Goal: Information Seeking & Learning: Learn about a topic

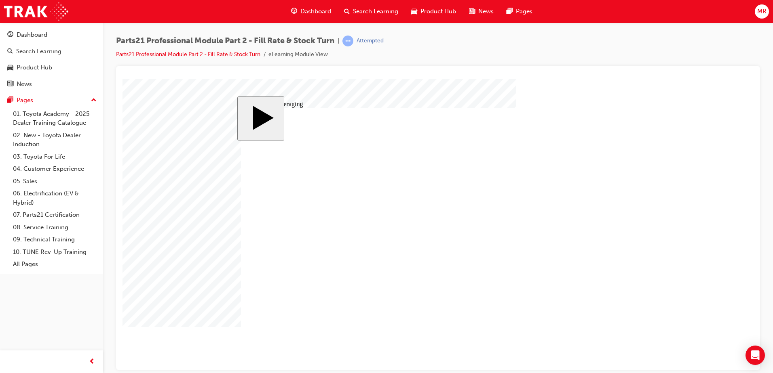
drag, startPoint x: 283, startPoint y: 201, endPoint x: 516, endPoint y: 208, distance: 232.9
drag, startPoint x: 321, startPoint y: 198, endPoint x: 468, endPoint y: 195, distance: 146.3
drag, startPoint x: 345, startPoint y: 226, endPoint x: 519, endPoint y: 214, distance: 174.6
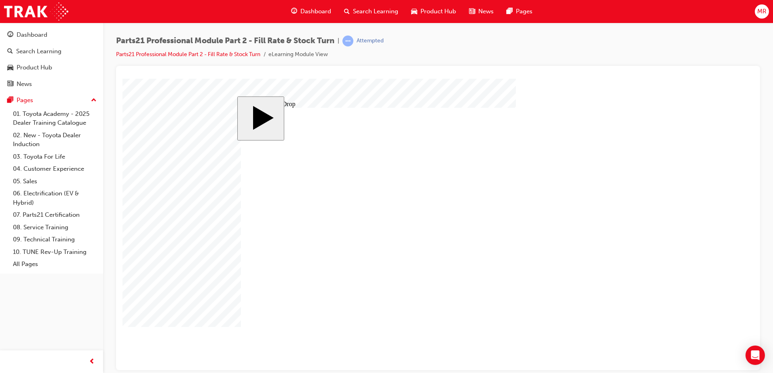
drag, startPoint x: 284, startPoint y: 256, endPoint x: 537, endPoint y: 232, distance: 254.2
drag, startPoint x: 276, startPoint y: 284, endPoint x: 518, endPoint y: 240, distance: 246.0
drag, startPoint x: 333, startPoint y: 287, endPoint x: 487, endPoint y: 237, distance: 161.5
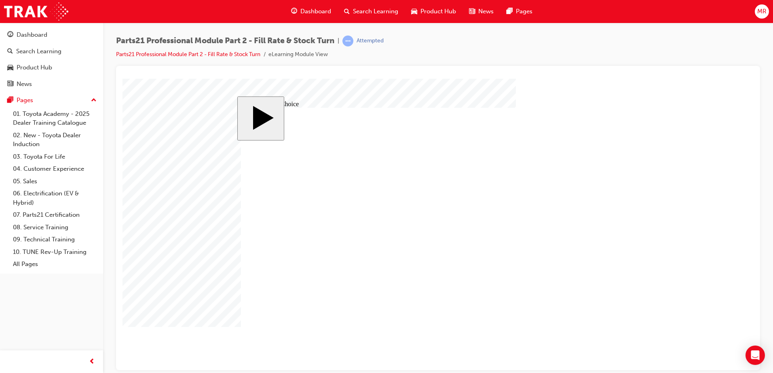
radio input "true"
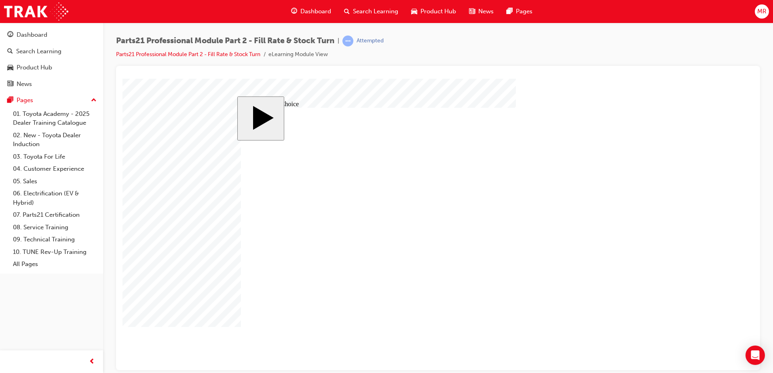
radio input "false"
radio input "true"
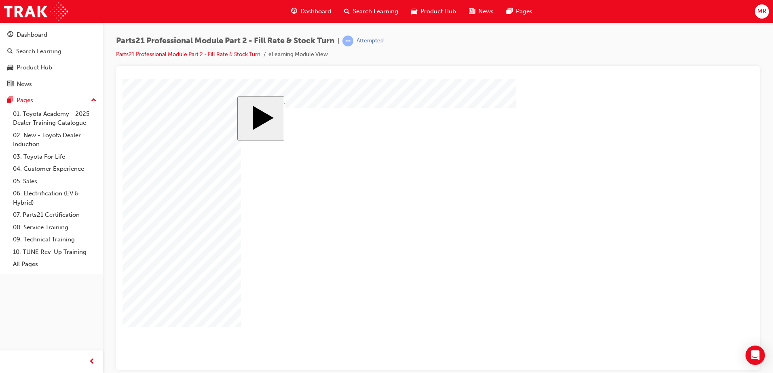
checkbox input "true"
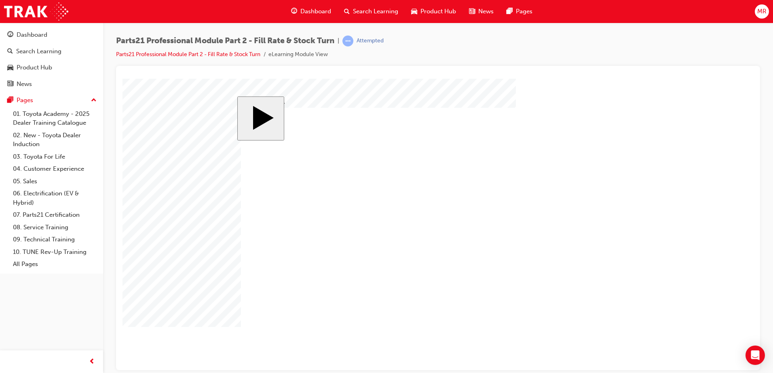
checkbox input "true"
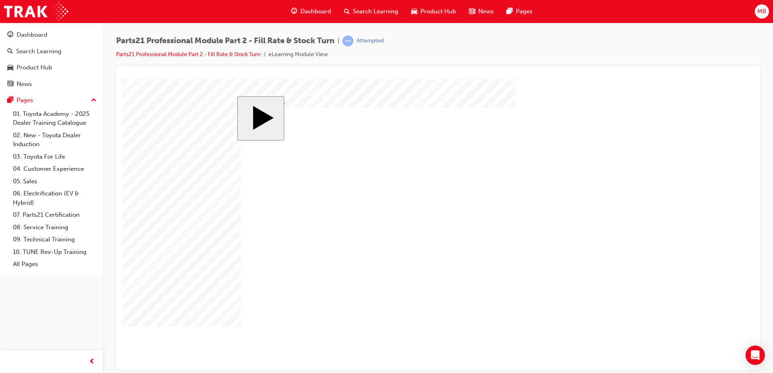
checkbox input "true"
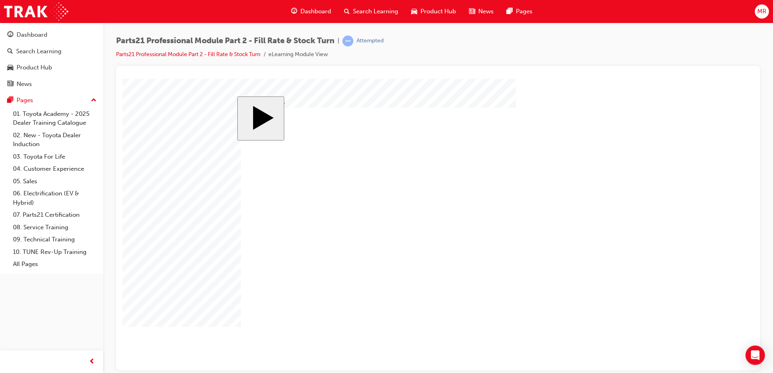
checkbox input "false"
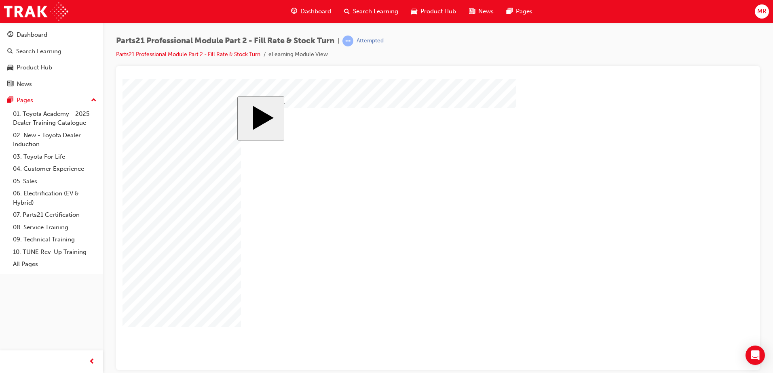
checkbox input "true"
radio input "true"
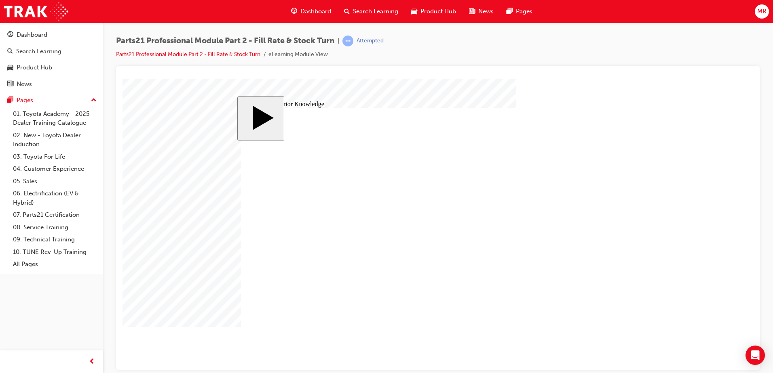
type input "9"
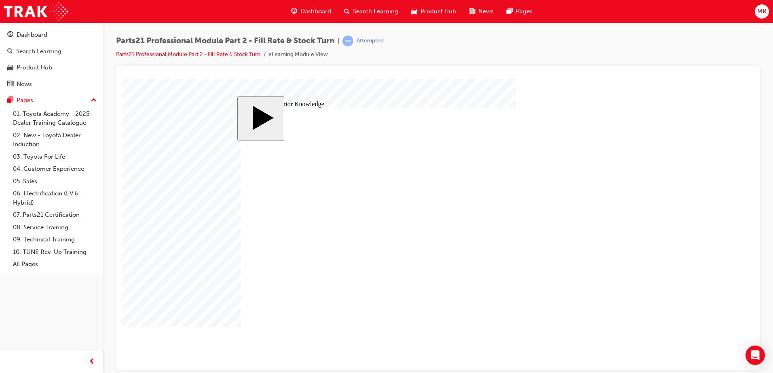
drag, startPoint x: 356, startPoint y: 209, endPoint x: 600, endPoint y: 209, distance: 244.9
drag, startPoint x: 269, startPoint y: 242, endPoint x: 597, endPoint y: 252, distance: 328.3
drag, startPoint x: 611, startPoint y: 207, endPoint x: 609, endPoint y: 241, distance: 34.0
drag, startPoint x: 285, startPoint y: 237, endPoint x: 619, endPoint y: 290, distance: 338.0
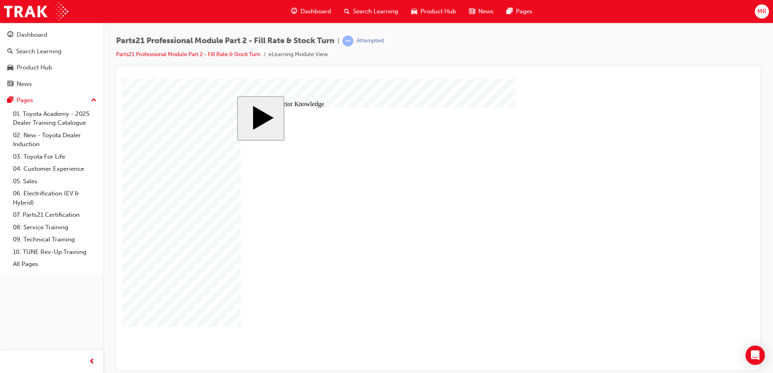
drag, startPoint x: 282, startPoint y: 280, endPoint x: 615, endPoint y: 206, distance: 340.8
radio input "true"
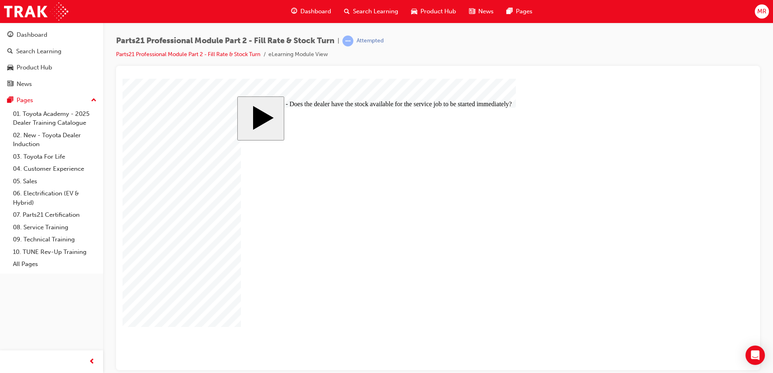
radio input "true"
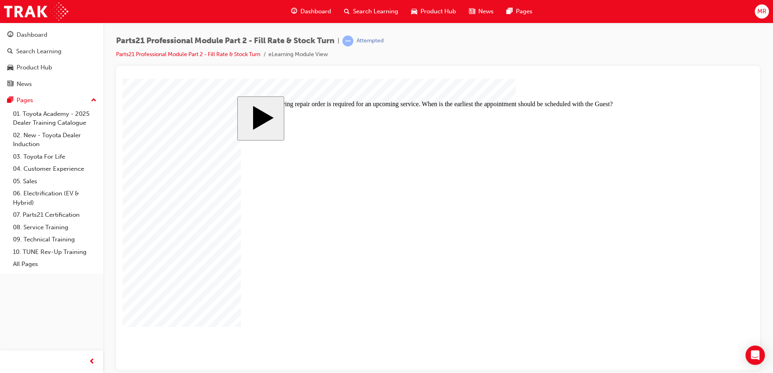
radio input "true"
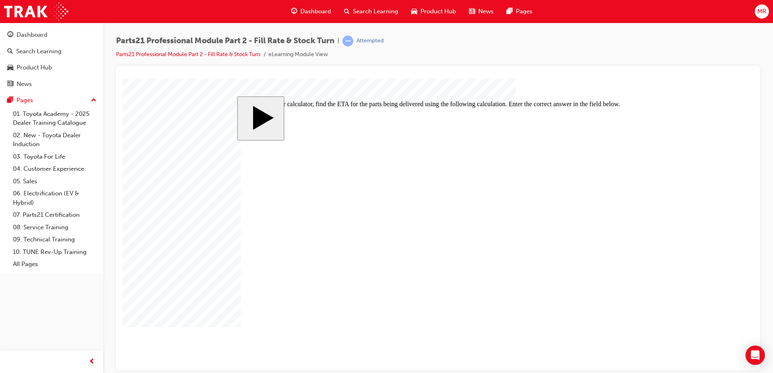
type input "6"
type input "60"
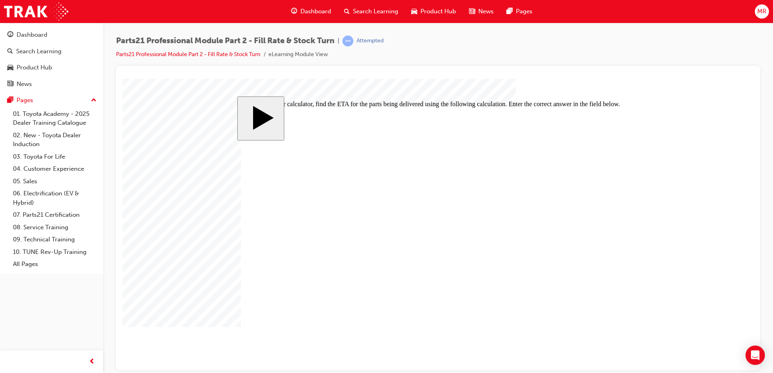
type input "60"
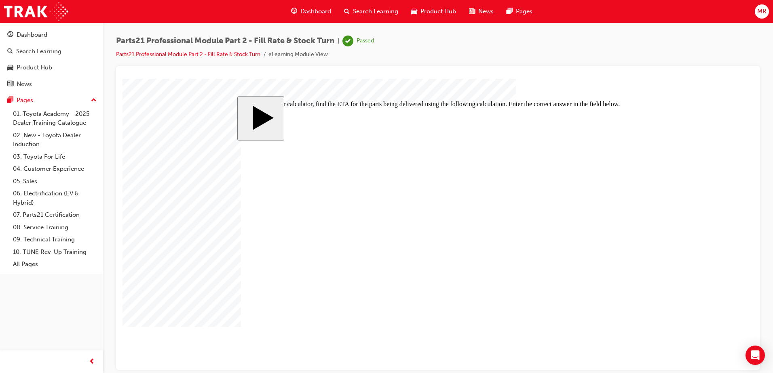
type input "60"
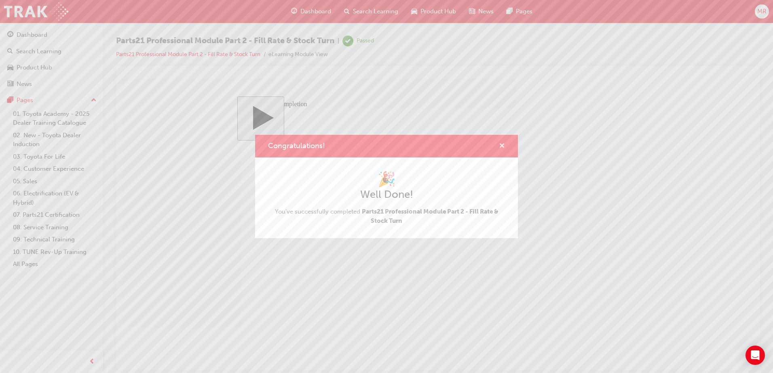
click at [501, 145] on span "cross-icon" at bounding box center [502, 146] width 6 height 7
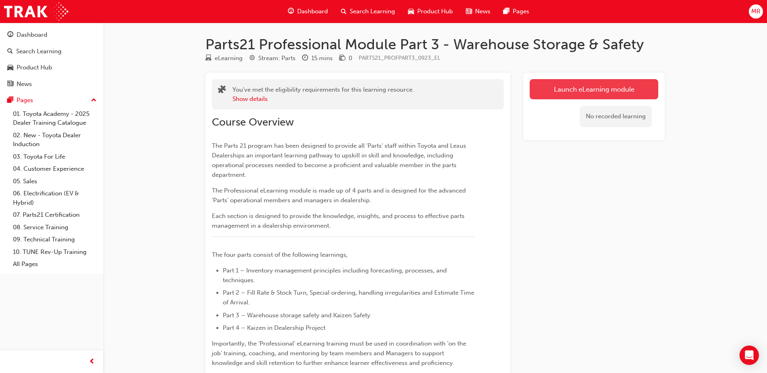
click at [584, 96] on link "Launch eLearning module" at bounding box center [593, 89] width 128 height 20
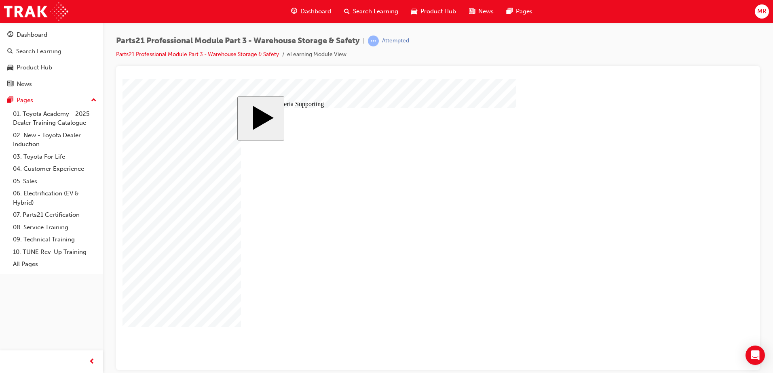
type input "12"
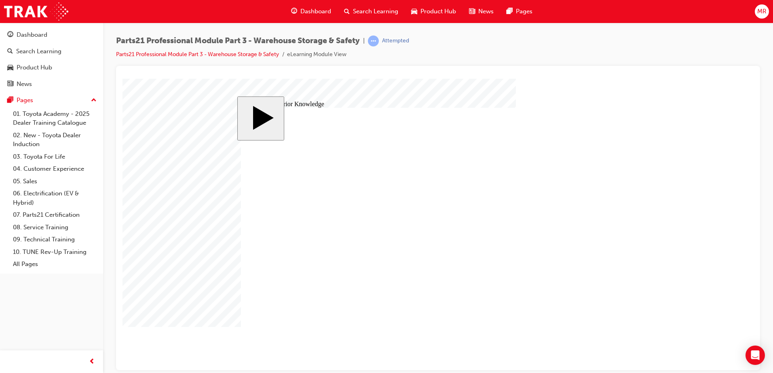
drag, startPoint x: 544, startPoint y: 246, endPoint x: 547, endPoint y: 252, distance: 6.7
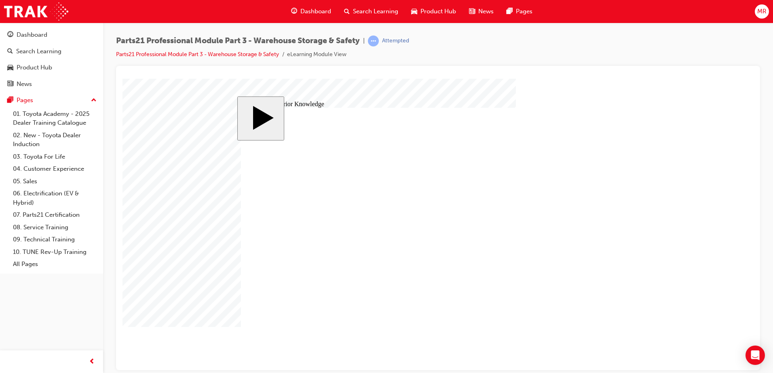
click at [657, 286] on body "slide: Activate Prior Knowledge Rectangle Rectangle 1 CLOSE Standardise Establi…" at bounding box center [437, 224] width 631 height 292
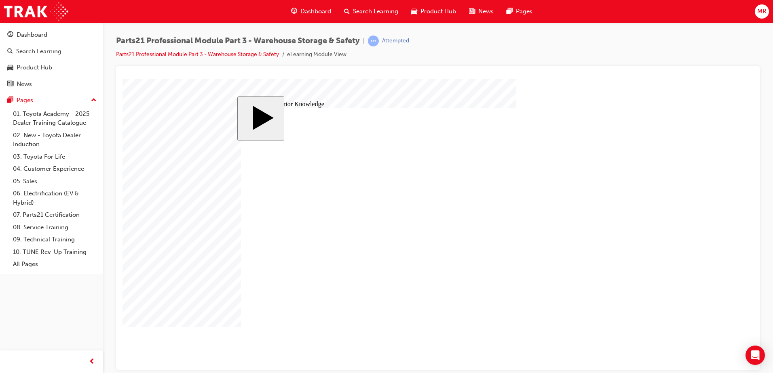
drag, startPoint x: 495, startPoint y: 191, endPoint x: 463, endPoint y: 255, distance: 71.0
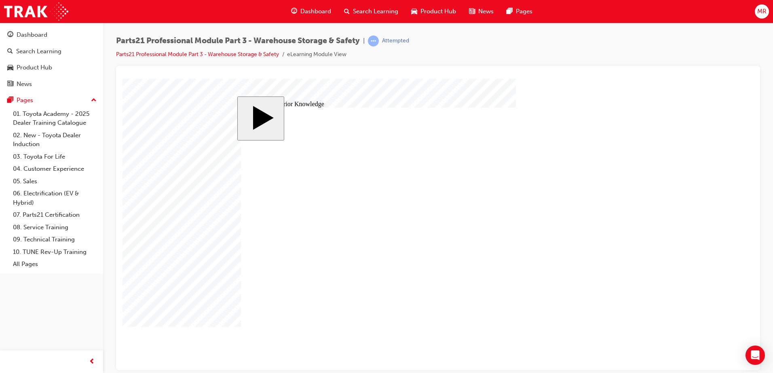
click at [122, 78] on image at bounding box center [122, 78] width 0 height 0
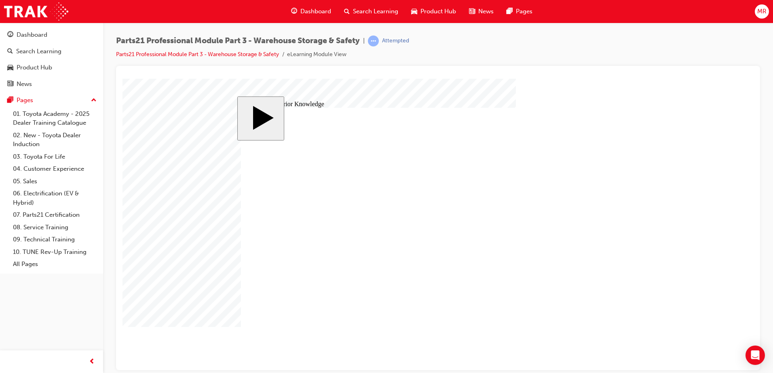
type input "12"
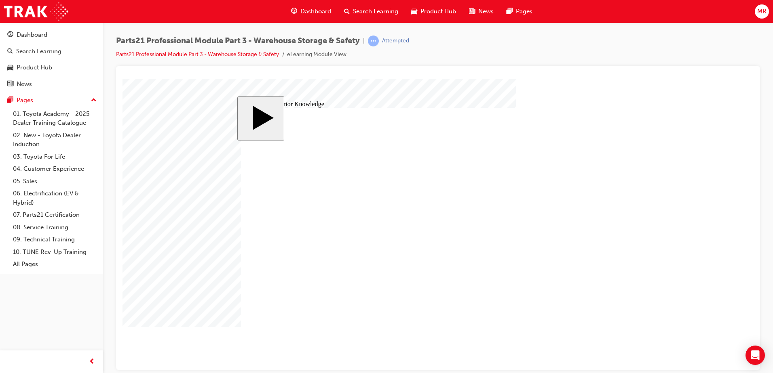
click at [169, 166] on body "slide: Course Completion MENU Rectangle 6 HELP Rectangle 6 EXIT Rectangle 6 War…" at bounding box center [437, 224] width 631 height 292
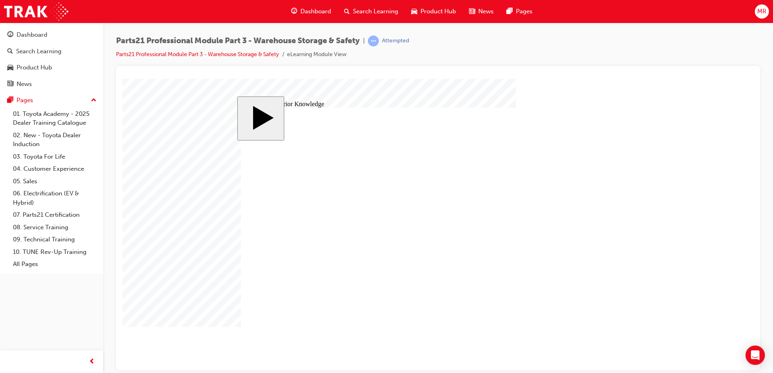
drag, startPoint x: 342, startPoint y: 203, endPoint x: 340, endPoint y: 212, distance: 9.4
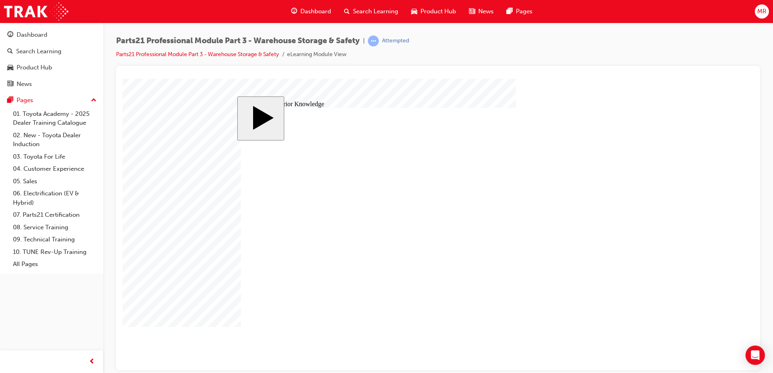
drag, startPoint x: 351, startPoint y: 246, endPoint x: 359, endPoint y: 198, distance: 47.9
drag, startPoint x: 346, startPoint y: 240, endPoint x: 512, endPoint y: 201, distance: 170.2
drag, startPoint x: 341, startPoint y: 286, endPoint x: 511, endPoint y: 240, distance: 175.3
drag, startPoint x: 339, startPoint y: 200, endPoint x: 507, endPoint y: 278, distance: 184.9
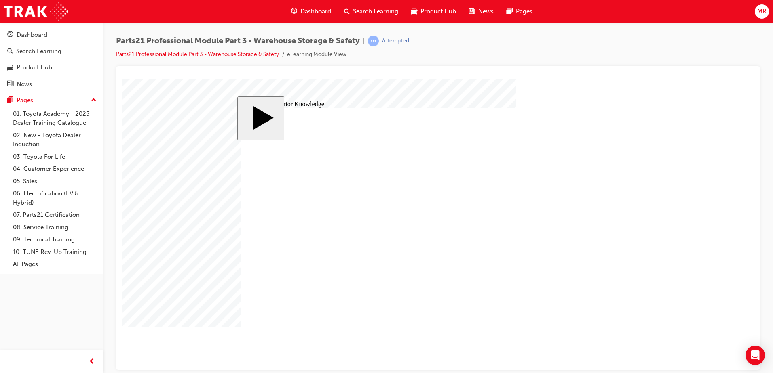
radio input "true"
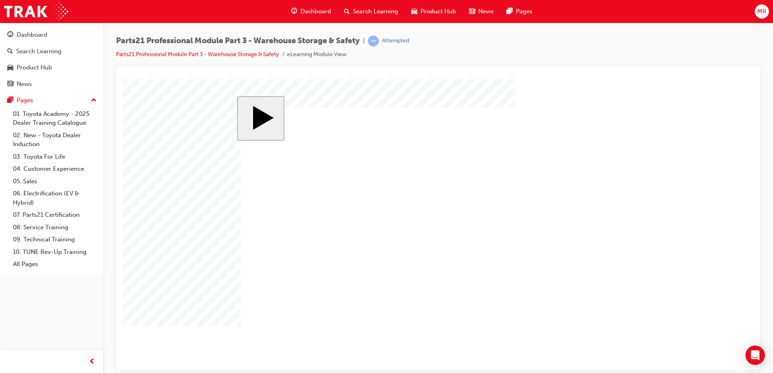
radio input "true"
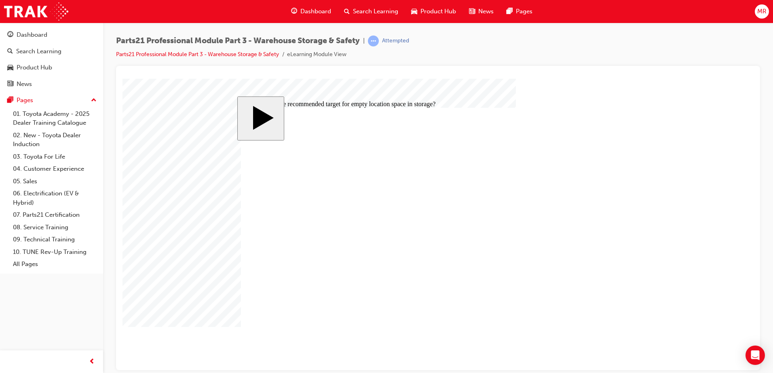
radio input "true"
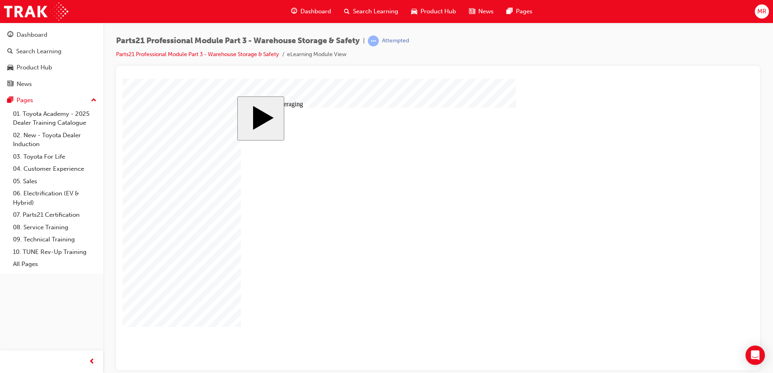
type input "3"
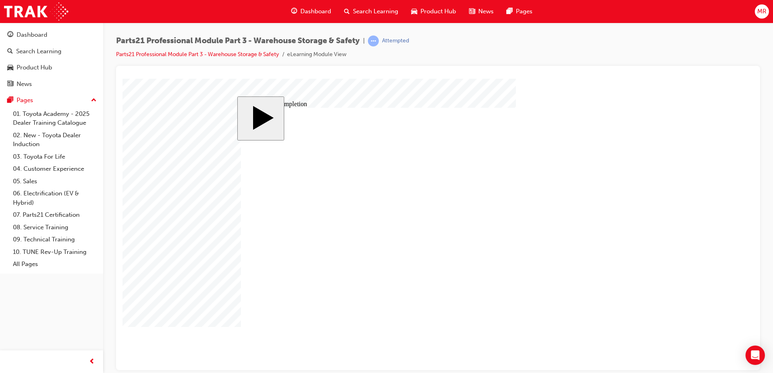
drag, startPoint x: 273, startPoint y: 242, endPoint x: 506, endPoint y: 298, distance: 239.4
drag, startPoint x: 274, startPoint y: 257, endPoint x: 494, endPoint y: 196, distance: 227.9
drag, startPoint x: 268, startPoint y: 258, endPoint x: 499, endPoint y: 192, distance: 239.8
drag, startPoint x: 276, startPoint y: 260, endPoint x: 525, endPoint y: 231, distance: 250.6
drag, startPoint x: 268, startPoint y: 260, endPoint x: 468, endPoint y: 236, distance: 201.9
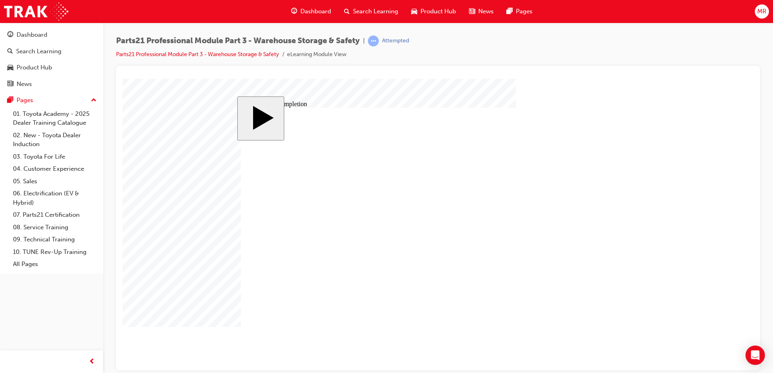
drag, startPoint x: 347, startPoint y: 281, endPoint x: 491, endPoint y: 263, distance: 145.4
radio input "true"
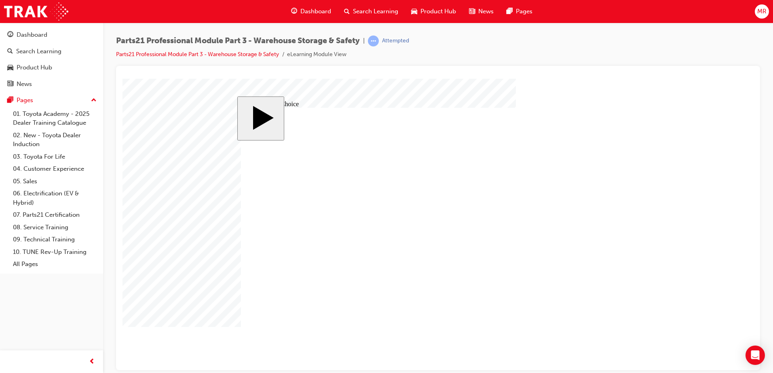
radio input "false"
radio input "true"
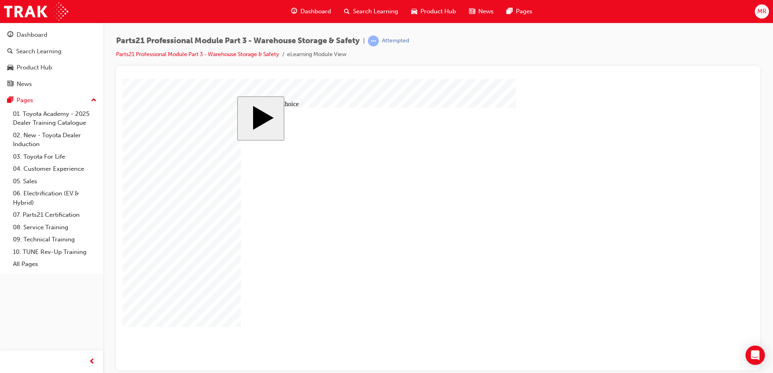
radio input "true"
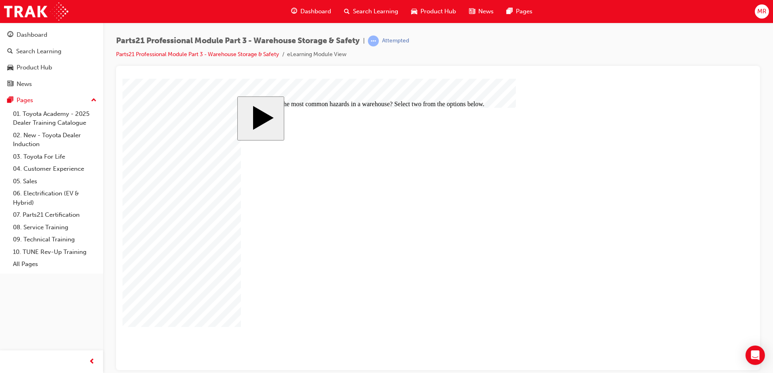
checkbox input "true"
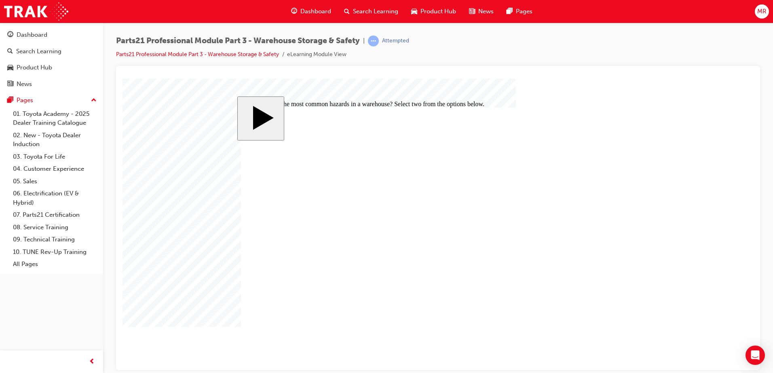
checkbox input "false"
checkbox input "true"
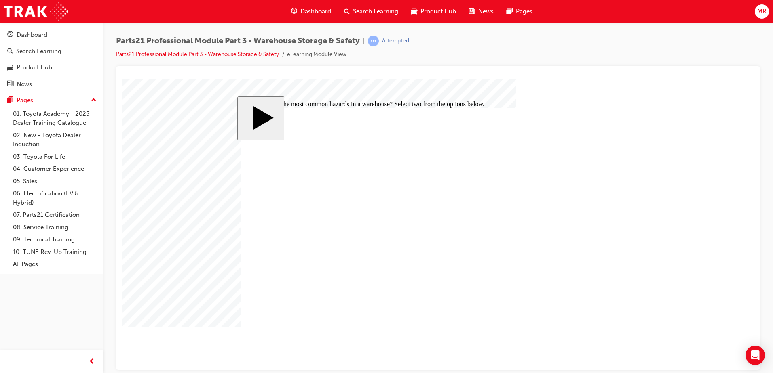
checkbox input "false"
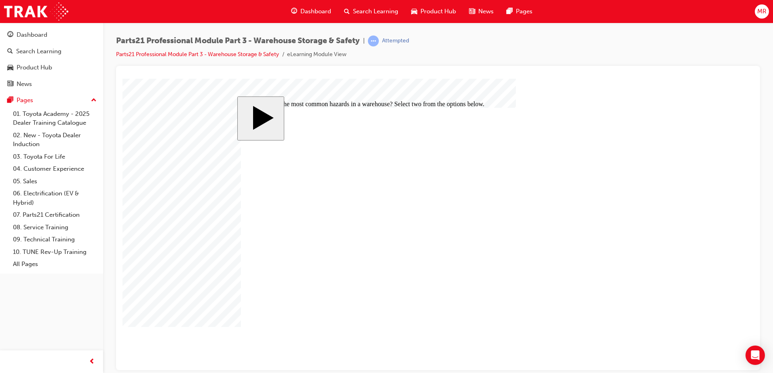
checkbox input "true"
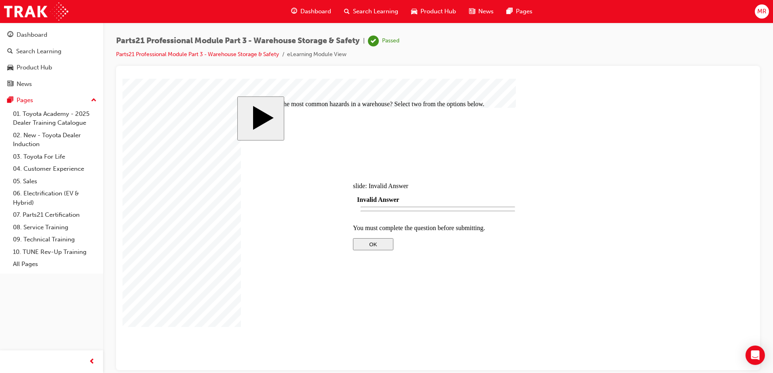
click at [435, 309] on div at bounding box center [438, 309] width 170 height 0
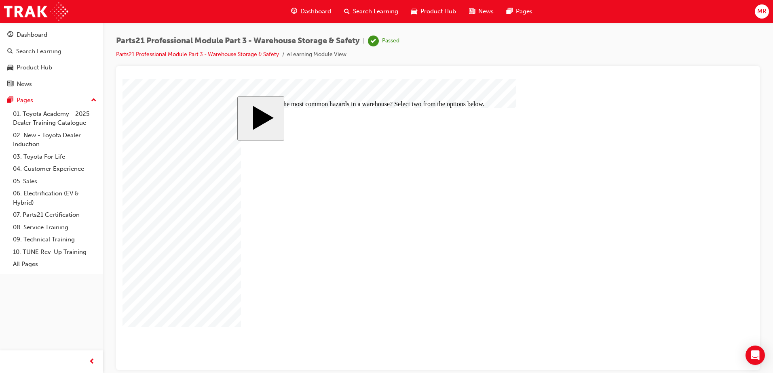
checkbox input "true"
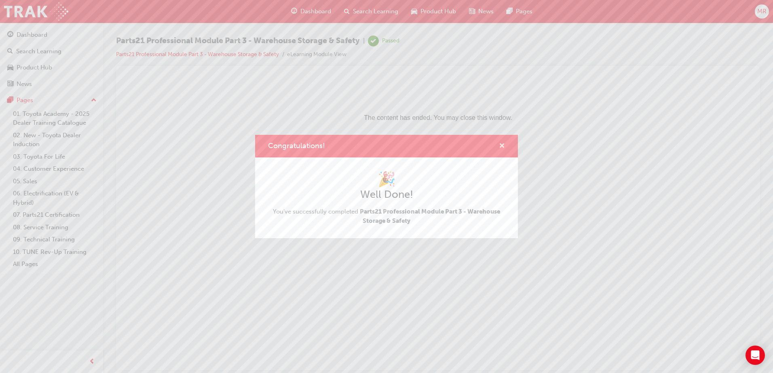
click at [499, 147] on span "cross-icon" at bounding box center [502, 146] width 6 height 7
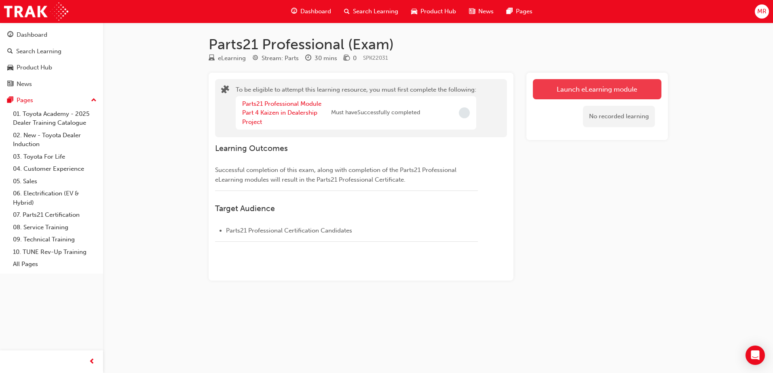
click at [598, 88] on button "Launch eLearning module" at bounding box center [597, 89] width 128 height 20
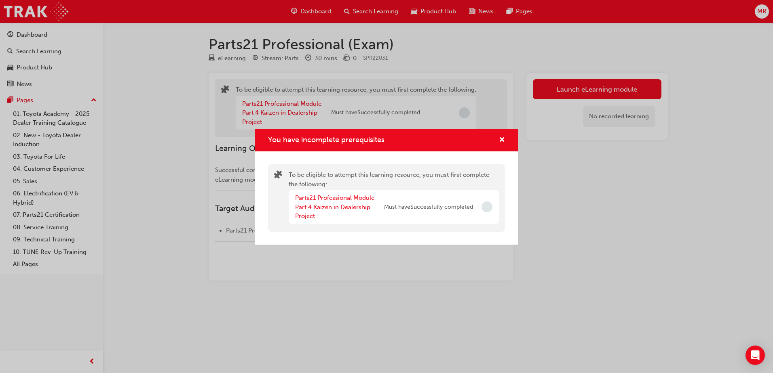
click at [507, 138] on div "You have incomplete prerequisites" at bounding box center [386, 140] width 263 height 23
click at [501, 139] on span "cross-icon" at bounding box center [502, 140] width 6 height 7
